Goal: Information Seeking & Learning: Learn about a topic

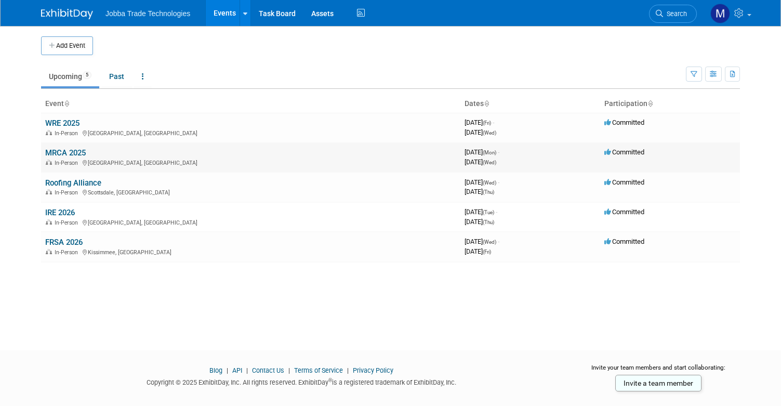
click at [74, 152] on link "MRCA 2025" at bounding box center [65, 152] width 41 height 9
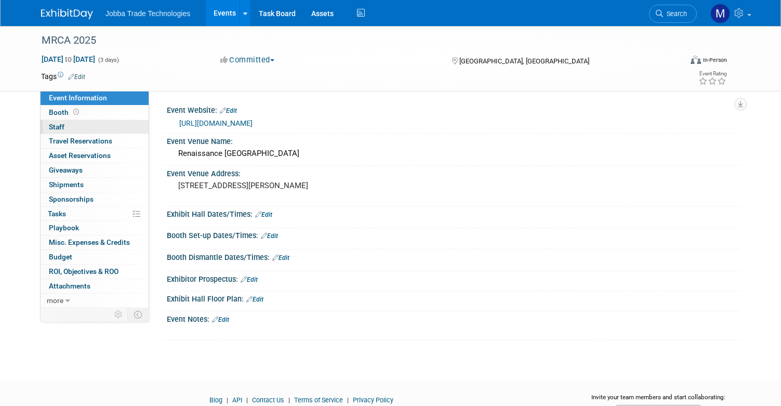
click at [89, 123] on link "0 Staff 0" at bounding box center [95, 127] width 108 height 14
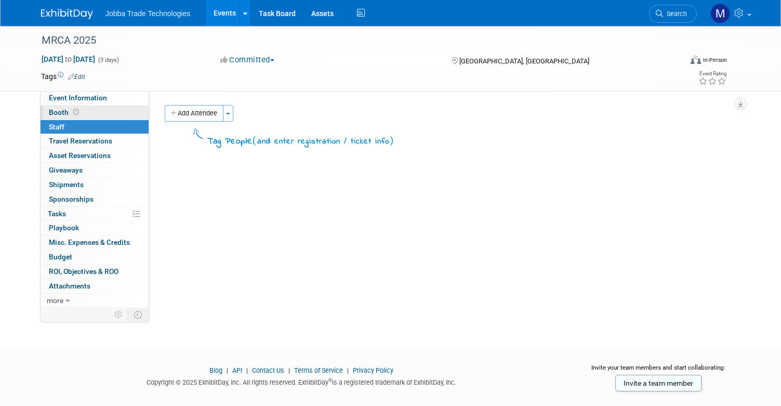
click at [89, 112] on link "Booth" at bounding box center [95, 112] width 108 height 14
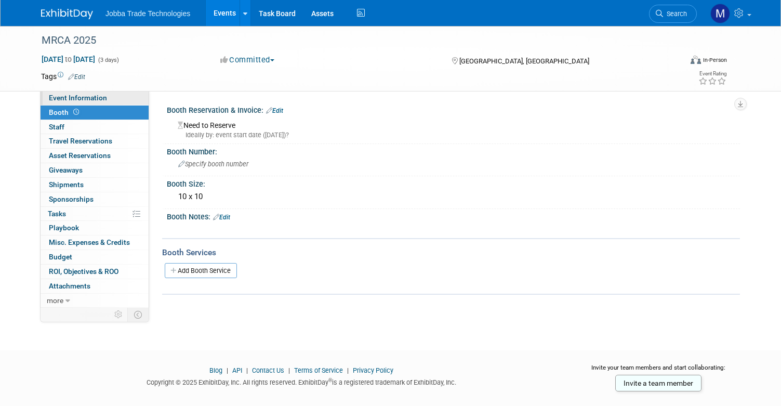
click at [95, 99] on span "Event Information" at bounding box center [78, 98] width 58 height 8
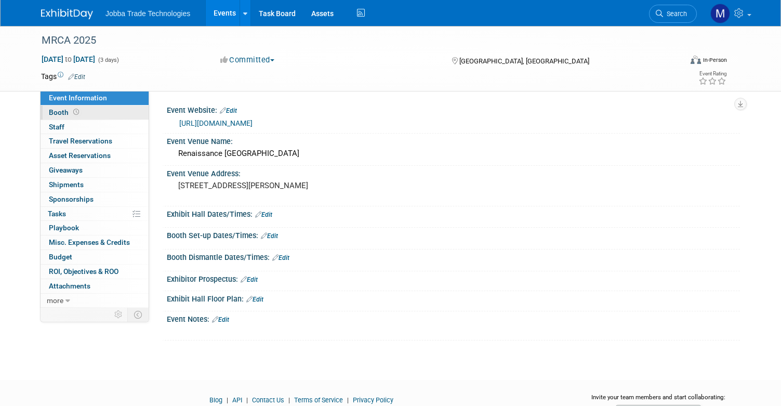
click at [99, 112] on link "Booth" at bounding box center [95, 112] width 108 height 14
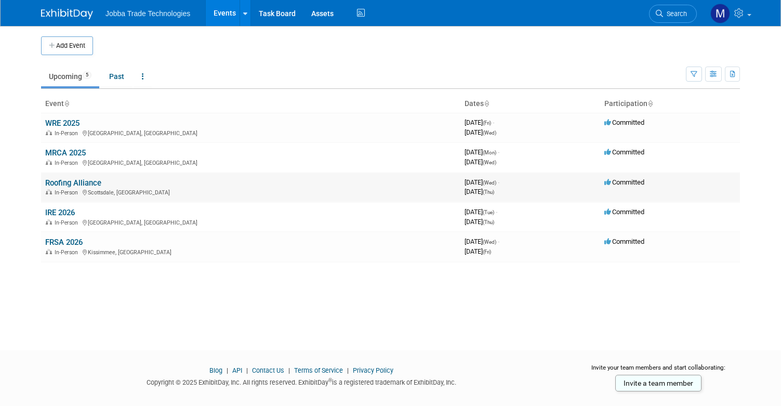
click at [76, 183] on link "Roofing Alliance" at bounding box center [73, 182] width 56 height 9
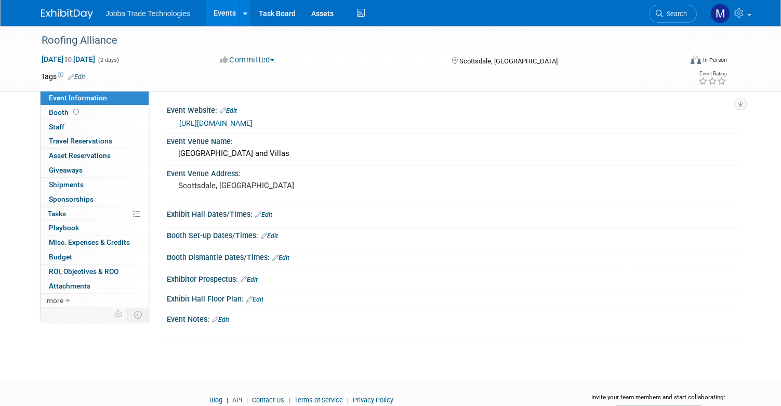
click at [252, 121] on link "[URL][DOMAIN_NAME]" at bounding box center [215, 123] width 73 height 8
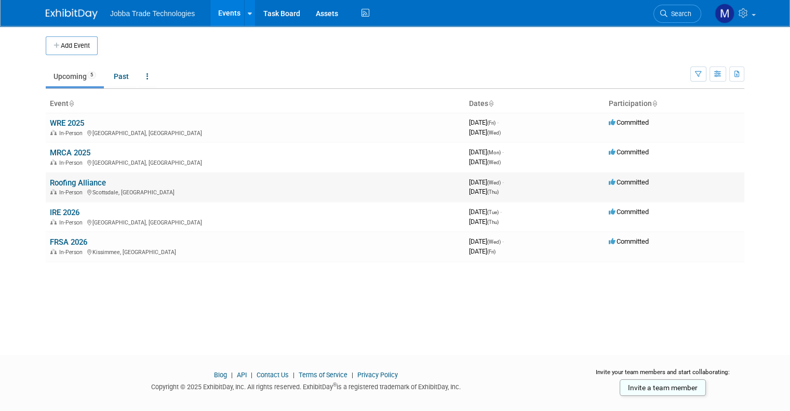
click at [65, 182] on link "Roofing Alliance" at bounding box center [78, 182] width 56 height 9
click at [414, 325] on div "Add Event New Event Duplicate Event Warning There is another event in your work…" at bounding box center [395, 181] width 714 height 310
click at [66, 121] on link "WRE 2025" at bounding box center [67, 122] width 34 height 9
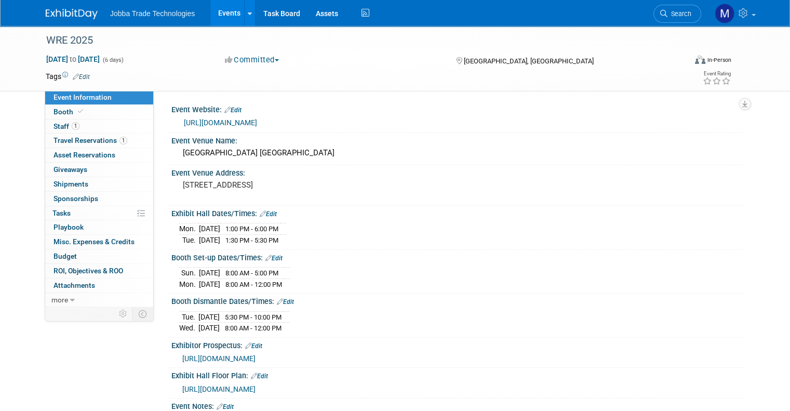
scroll to position [125, 0]
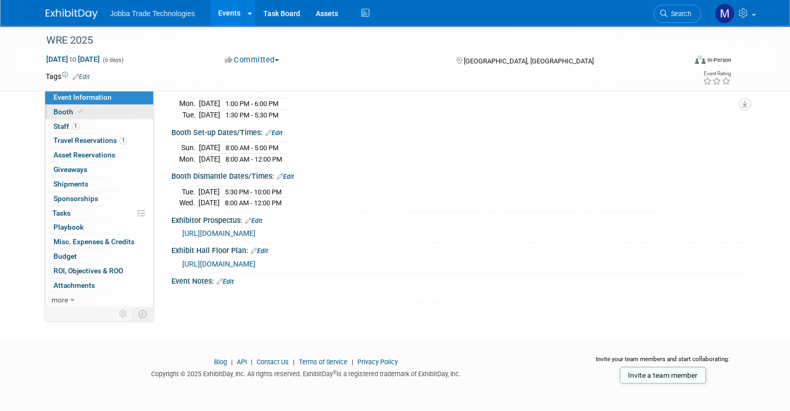
click at [103, 115] on link "Booth" at bounding box center [99, 112] width 108 height 14
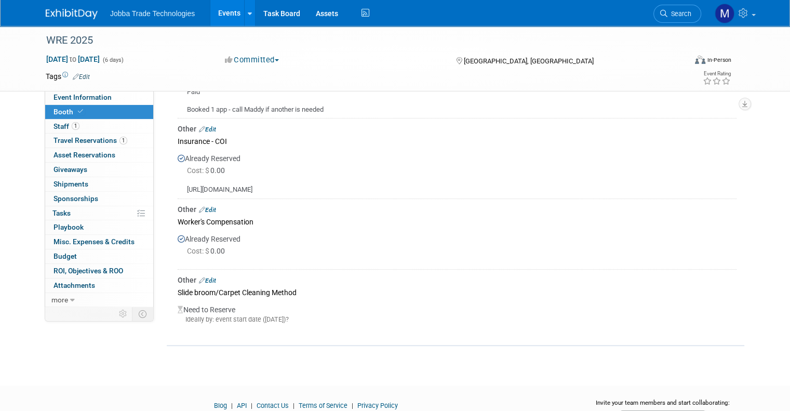
scroll to position [454, 0]
click at [221, 293] on div "Slide broom/Carpet Cleaning Method" at bounding box center [457, 293] width 559 height 14
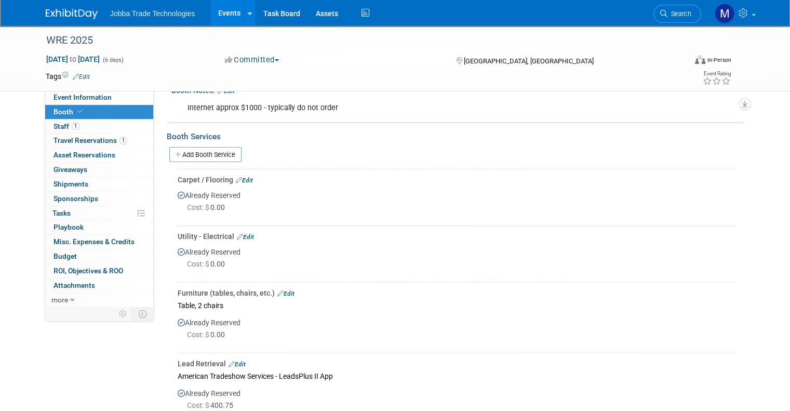
scroll to position [130, 0]
click at [73, 130] on link "1 Staff 1" at bounding box center [99, 126] width 108 height 14
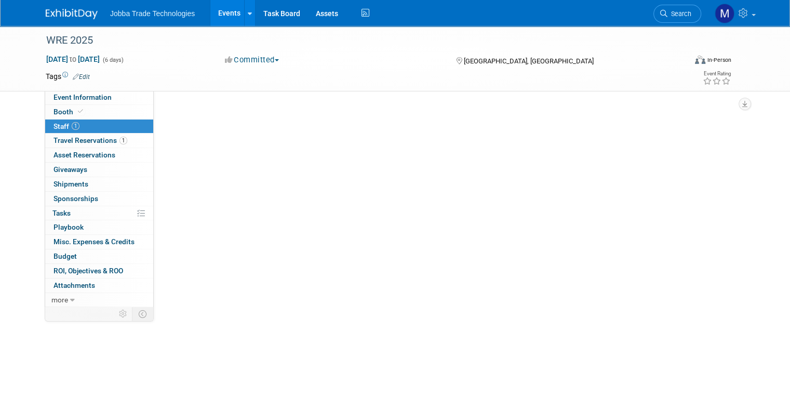
scroll to position [0, 0]
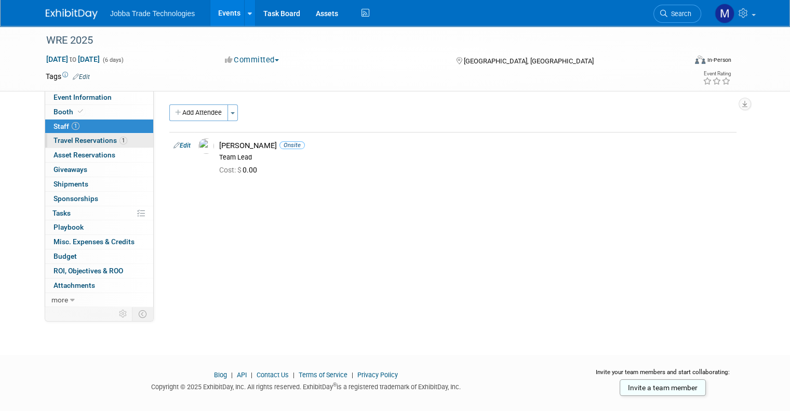
click at [73, 143] on span "Travel Reservations 1" at bounding box center [91, 140] width 74 height 8
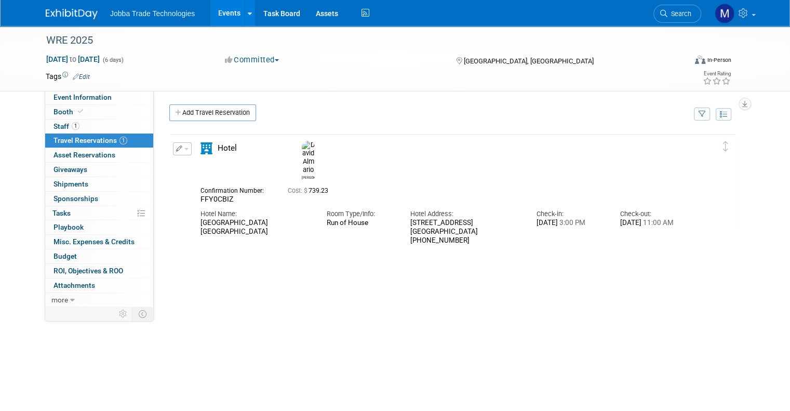
click at [630, 355] on div "Delete Reservation David FFY0CBIZ Cost: $ 739.23" at bounding box center [452, 289] width 567 height 312
click at [112, 131] on link "1 Staff 1" at bounding box center [99, 126] width 108 height 14
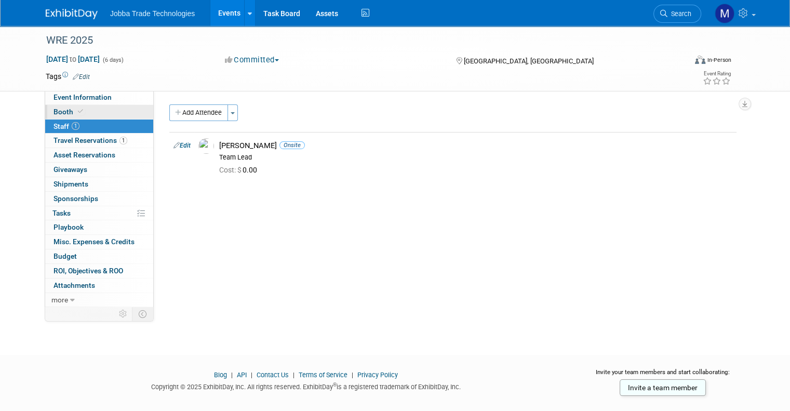
click at [115, 115] on link "Booth" at bounding box center [99, 112] width 108 height 14
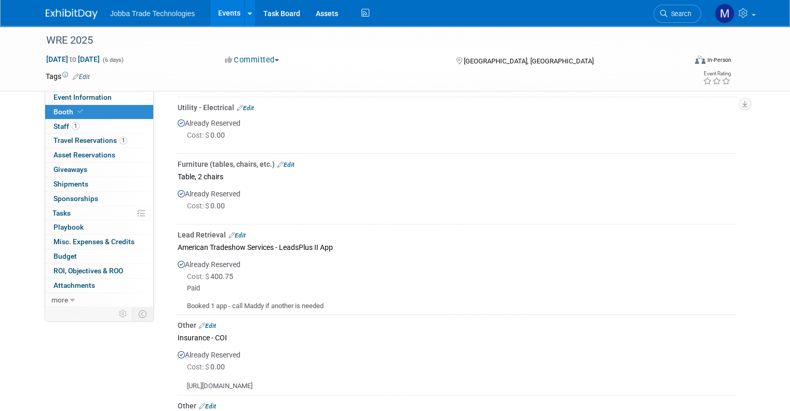
scroll to position [182, 0]
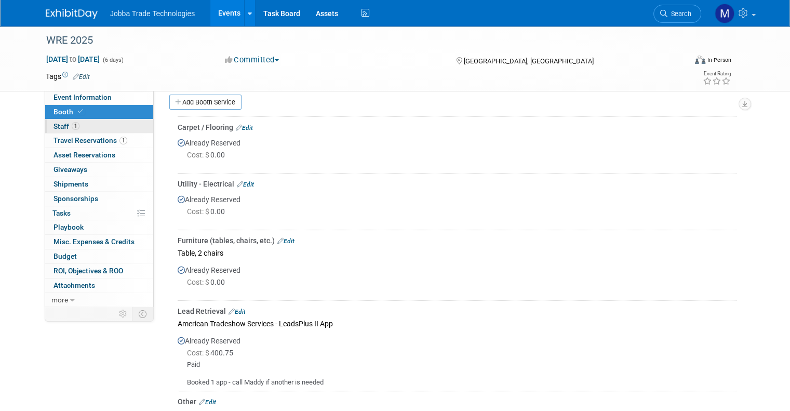
click at [85, 123] on link "1 Staff 1" at bounding box center [99, 126] width 108 height 14
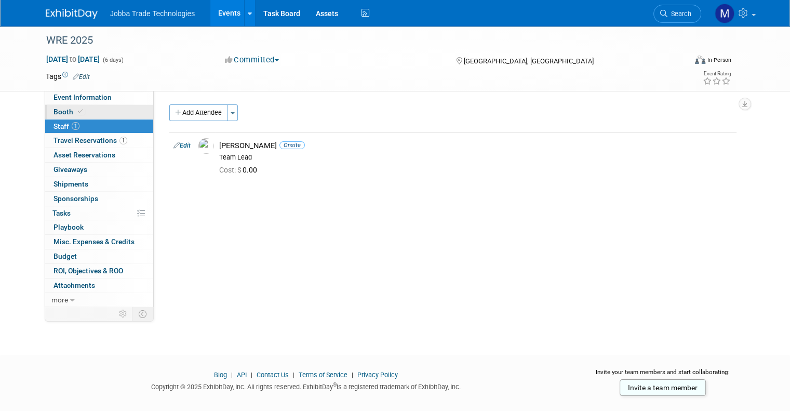
click at [114, 113] on link "Booth" at bounding box center [99, 112] width 108 height 14
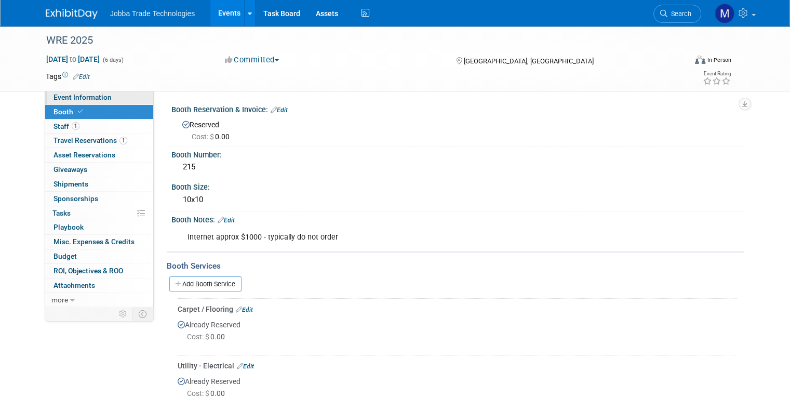
click at [113, 98] on link "Event Information" at bounding box center [99, 97] width 108 height 14
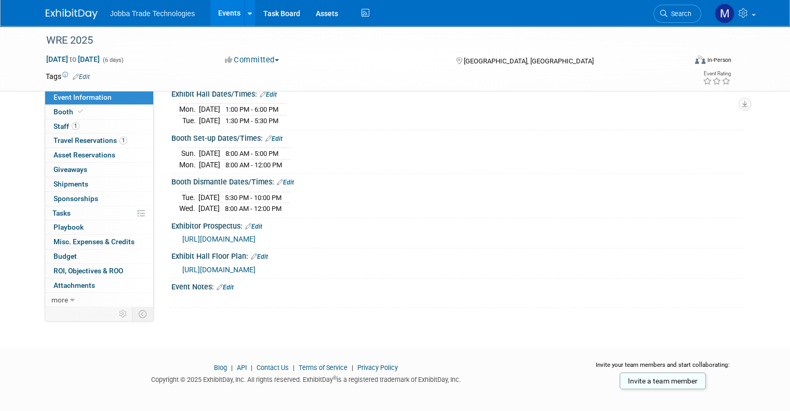
scroll to position [125, 0]
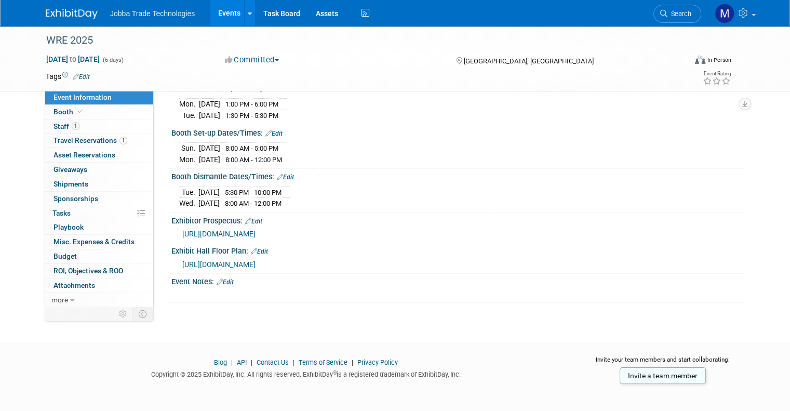
click at [256, 262] on span "https://s23.a2zinc.net/clients/wsrca/2025/Public/EventMap.aspx?shMode=E&ID=947" at bounding box center [218, 264] width 73 height 8
click at [235, 198] on td "8:00 AM - 12:00 PM" at bounding box center [252, 203] width 64 height 11
drag, startPoint x: 235, startPoint y: 195, endPoint x: 254, endPoint y: 190, distance: 19.6
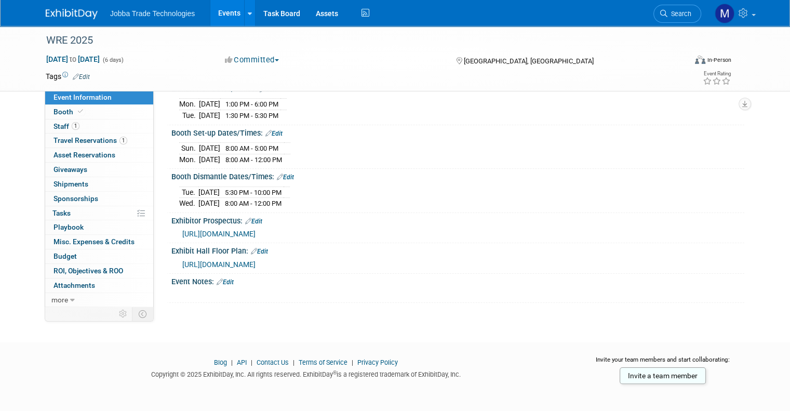
click at [254, 190] on span "5:30 PM - 10:00 PM" at bounding box center [253, 193] width 57 height 8
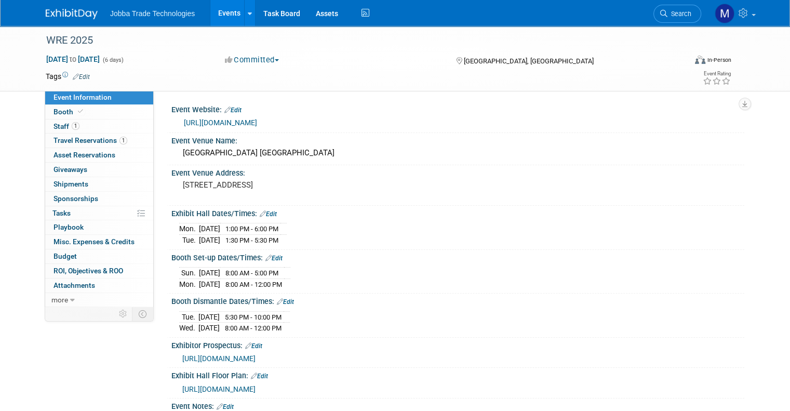
click at [212, 11] on link "Events" at bounding box center [229, 13] width 38 height 26
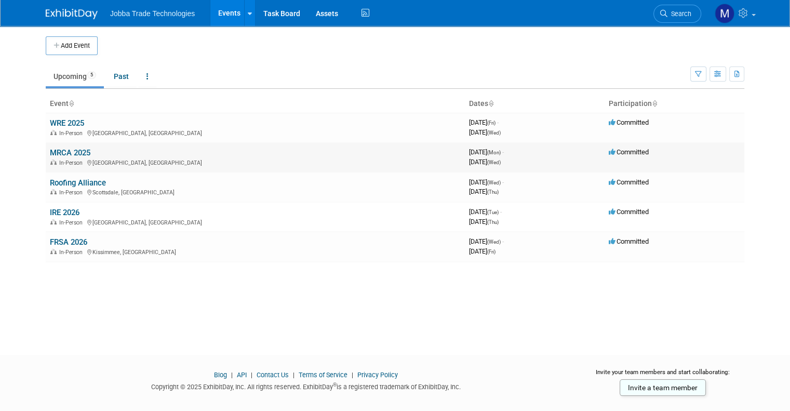
click at [71, 151] on link "MRCA 2025" at bounding box center [70, 152] width 41 height 9
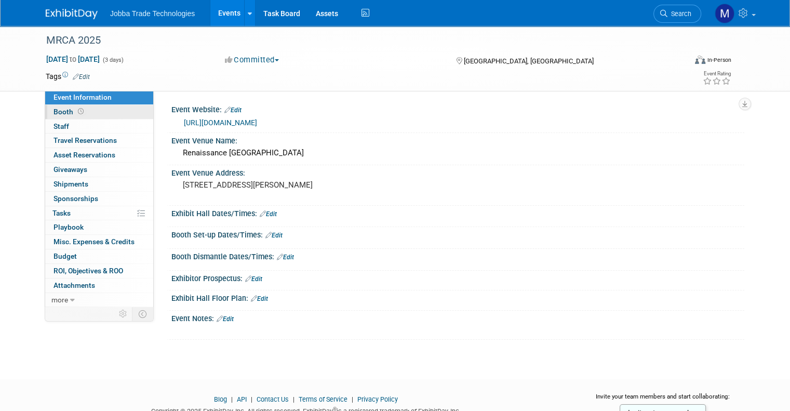
click at [108, 112] on link "Booth" at bounding box center [99, 112] width 108 height 14
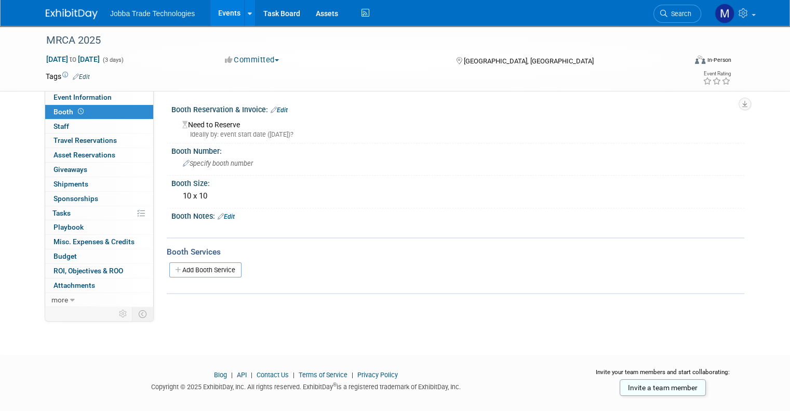
click at [231, 135] on div "Ideally by: event start date (Mon. Oct 20, 2025)?" at bounding box center [459, 134] width 554 height 9
click at [99, 94] on span "Event Information" at bounding box center [83, 97] width 58 height 8
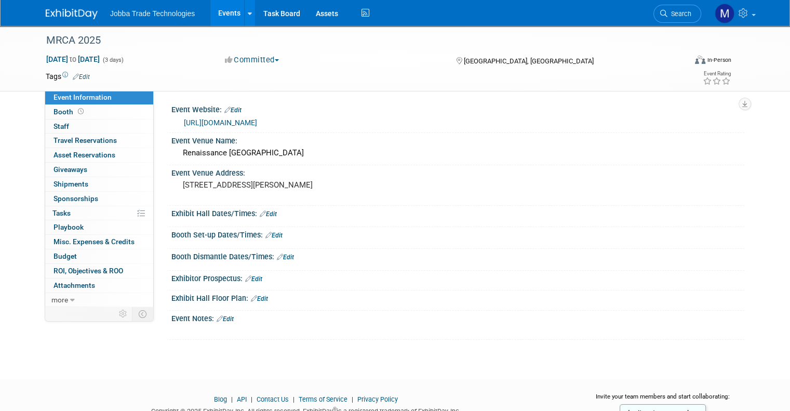
drag, startPoint x: 297, startPoint y: 152, endPoint x: 429, endPoint y: 70, distance: 154.7
click at [429, 70] on div "Tags Edit" at bounding box center [330, 77] width 569 height 14
drag, startPoint x: 355, startPoint y: 155, endPoint x: 172, endPoint y: 154, distance: 182.9
click at [179, 154] on div "Renaissance Schaumburg Convention Center Hotel" at bounding box center [457, 153] width 557 height 16
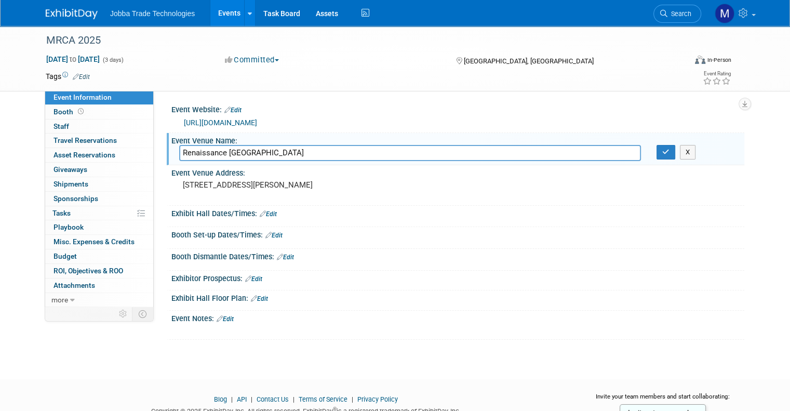
click at [80, 19] on img at bounding box center [72, 14] width 52 height 10
